Goal: Book appointment/travel/reservation

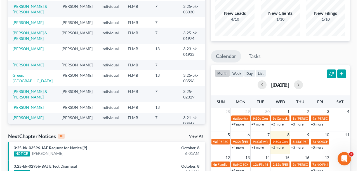
scroll to position [130, 0]
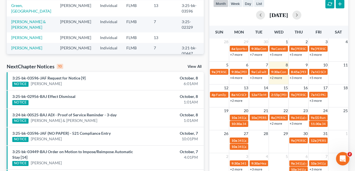
click at [299, 78] on link "+3 more" at bounding box center [295, 78] width 12 height 4
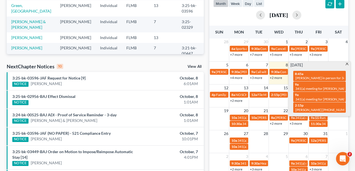
click at [325, 15] on div "[DATE]" at bounding box center [278, 15] width 131 height 9
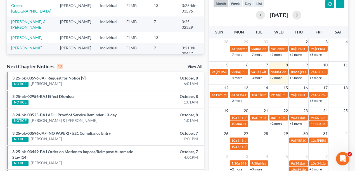
click at [316, 77] on link "+5 more" at bounding box center [315, 78] width 12 height 4
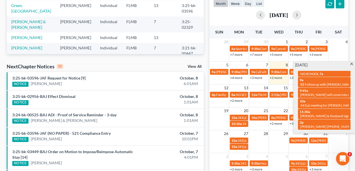
click at [319, 20] on div "[DATE]" at bounding box center [278, 14] width 131 height 13
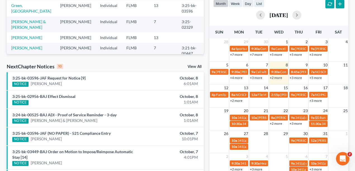
click at [239, 100] on link "+2 more" at bounding box center [236, 101] width 12 height 4
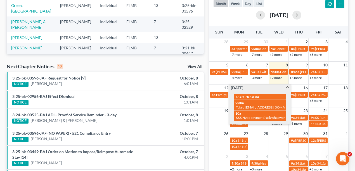
click at [287, 87] on span at bounding box center [287, 88] width 4 height 4
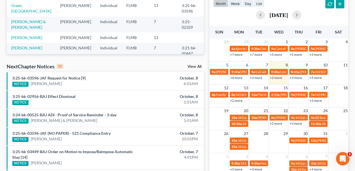
click at [239, 88] on td "13" at bounding box center [239, 87] width 20 height 7
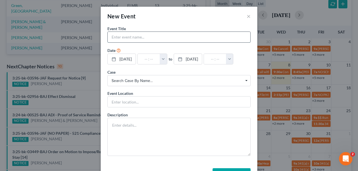
click at [131, 39] on input "text" at bounding box center [179, 37] width 142 height 11
click at [167, 56] on button "button" at bounding box center [163, 59] width 7 height 11
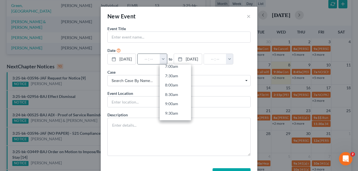
scroll to position [186, 0]
click at [181, 109] on link "12:00pm" at bounding box center [175, 110] width 31 height 9
type input "12:00pm"
type input "01:00pm"
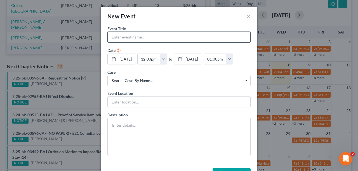
drag, startPoint x: 155, startPoint y: 37, endPoint x: 149, endPoint y: 33, distance: 6.9
click at [155, 37] on input "text" at bounding box center [179, 37] width 142 height 11
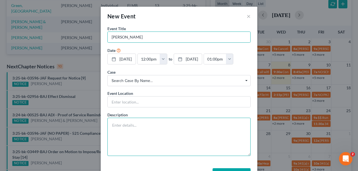
click at [203, 129] on textarea at bounding box center [178, 137] width 143 height 38
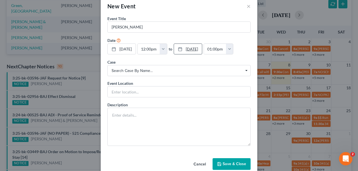
scroll to position [19, 0]
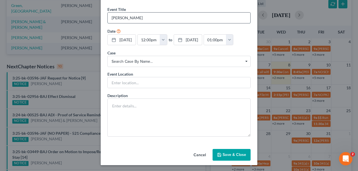
click at [173, 16] on input "[PERSON_NAME]" at bounding box center [179, 18] width 142 height 11
click at [203, 16] on input "[PERSON_NAME] [PHONE_NUMBER]" at bounding box center [179, 18] width 142 height 11
paste input "[EMAIL_ADDRESS][DOMAIN_NAME]"
type input "[PERSON_NAME] [PHONE_NUMBER] [EMAIL_ADDRESS][DOMAIN_NAME]"
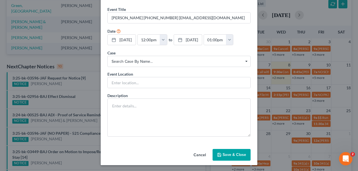
click at [234, 153] on button "Save & Close" at bounding box center [231, 155] width 38 height 12
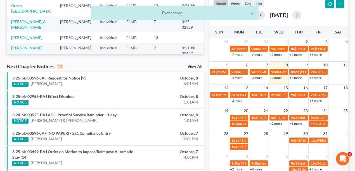
click at [237, 100] on link "+3 more" at bounding box center [236, 101] width 12 height 4
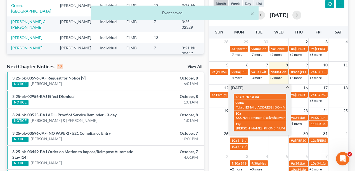
click at [180, 62] on div "Recent Cases 15 View All Name unfold_more expand_more expand_less Attorney unfo…" at bounding box center [105, 90] width 203 height 362
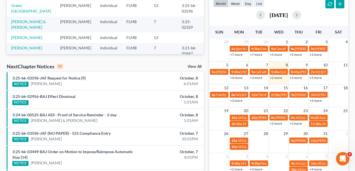
click at [237, 100] on link "+3 more" at bounding box center [236, 101] width 12 height 4
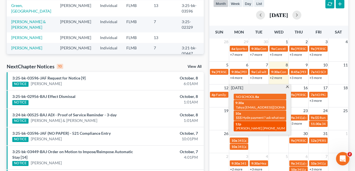
click at [245, 124] on div "12p [PERSON_NAME] [PHONE_NUMBER] [EMAIL_ADDRESS][DOMAIN_NAME]" at bounding box center [259, 126] width 49 height 9
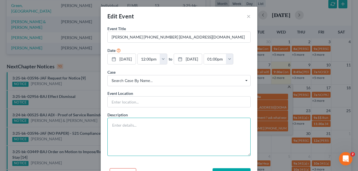
click at [136, 131] on textarea at bounding box center [178, 137] width 143 height 38
type textarea "sign up appointment"
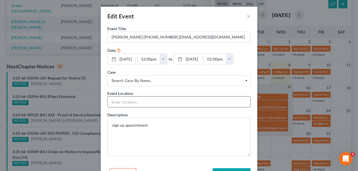
click at [173, 101] on input "text" at bounding box center [179, 102] width 142 height 11
type input "in office"
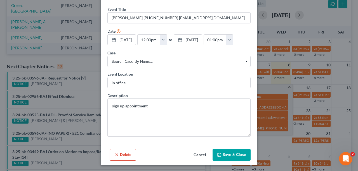
click at [238, 157] on button "Save & Close" at bounding box center [231, 155] width 38 height 12
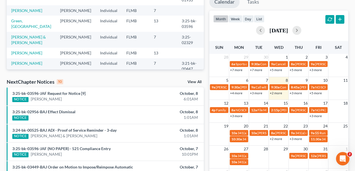
scroll to position [0, 0]
